Goal: Information Seeking & Learning: Find specific fact

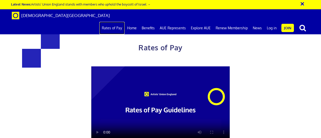
click at [110, 22] on link "Rates of Pay" at bounding box center [111, 28] width 25 height 13
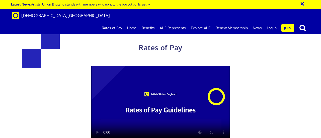
drag, startPoint x: 100, startPoint y: 64, endPoint x: 89, endPoint y: 63, distance: 11.3
